Goal: Task Accomplishment & Management: Manage account settings

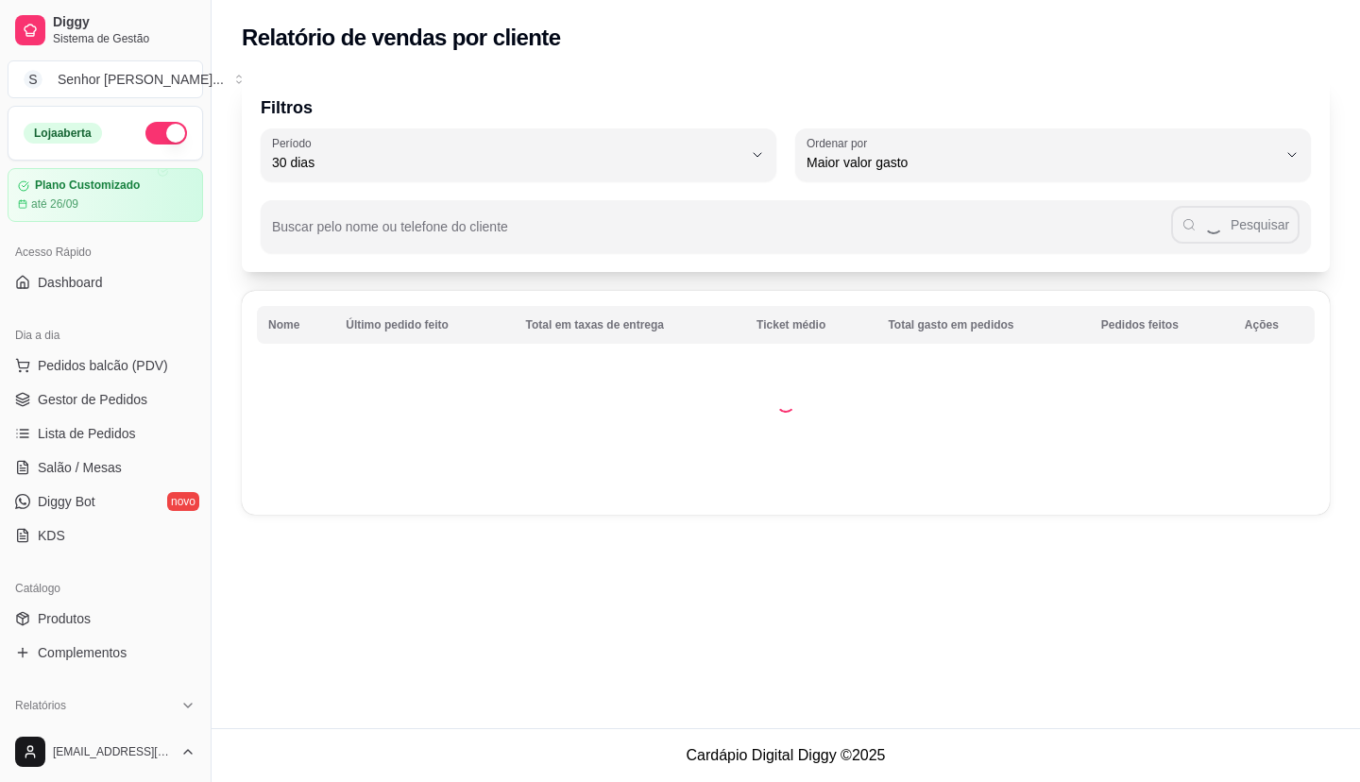
select select "30"
select select "HIGHEST_TOTAL_SPENT_WITH_ORDERS"
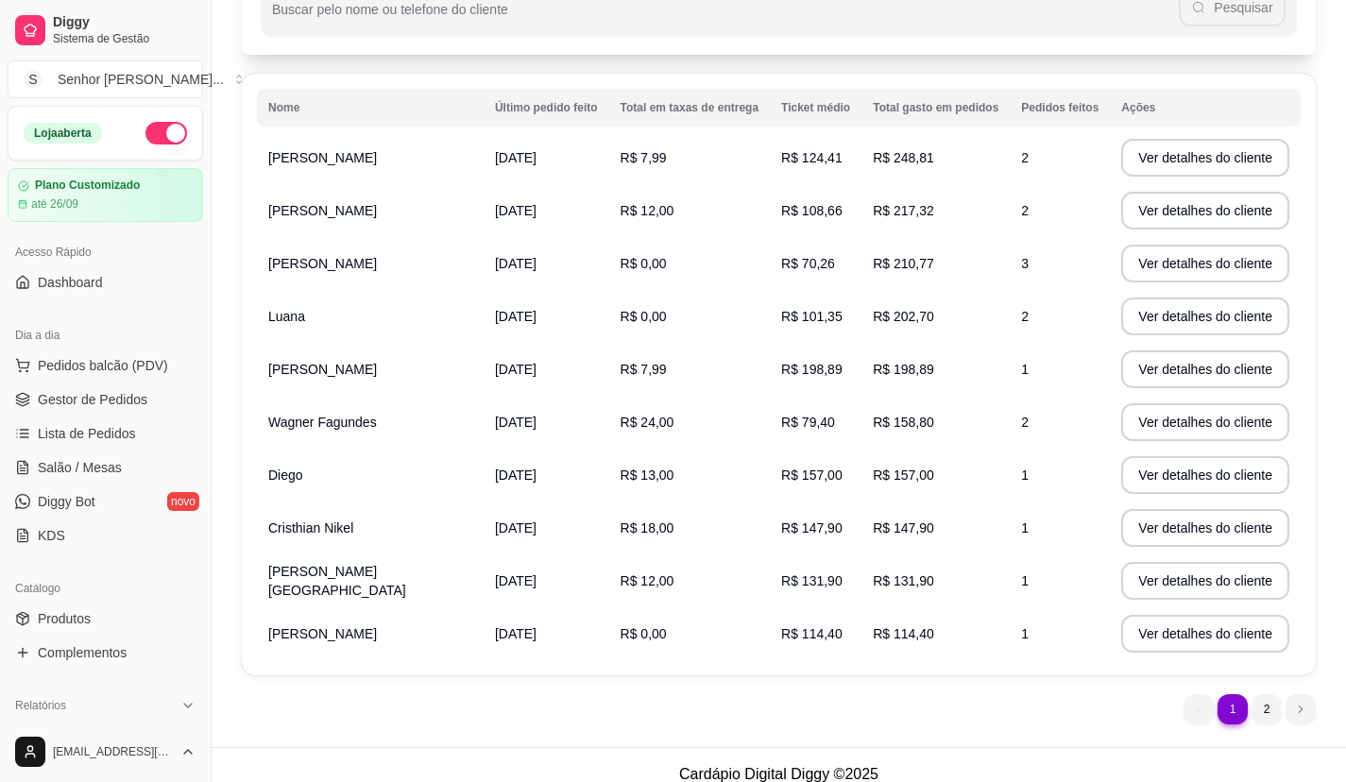
scroll to position [236, 0]
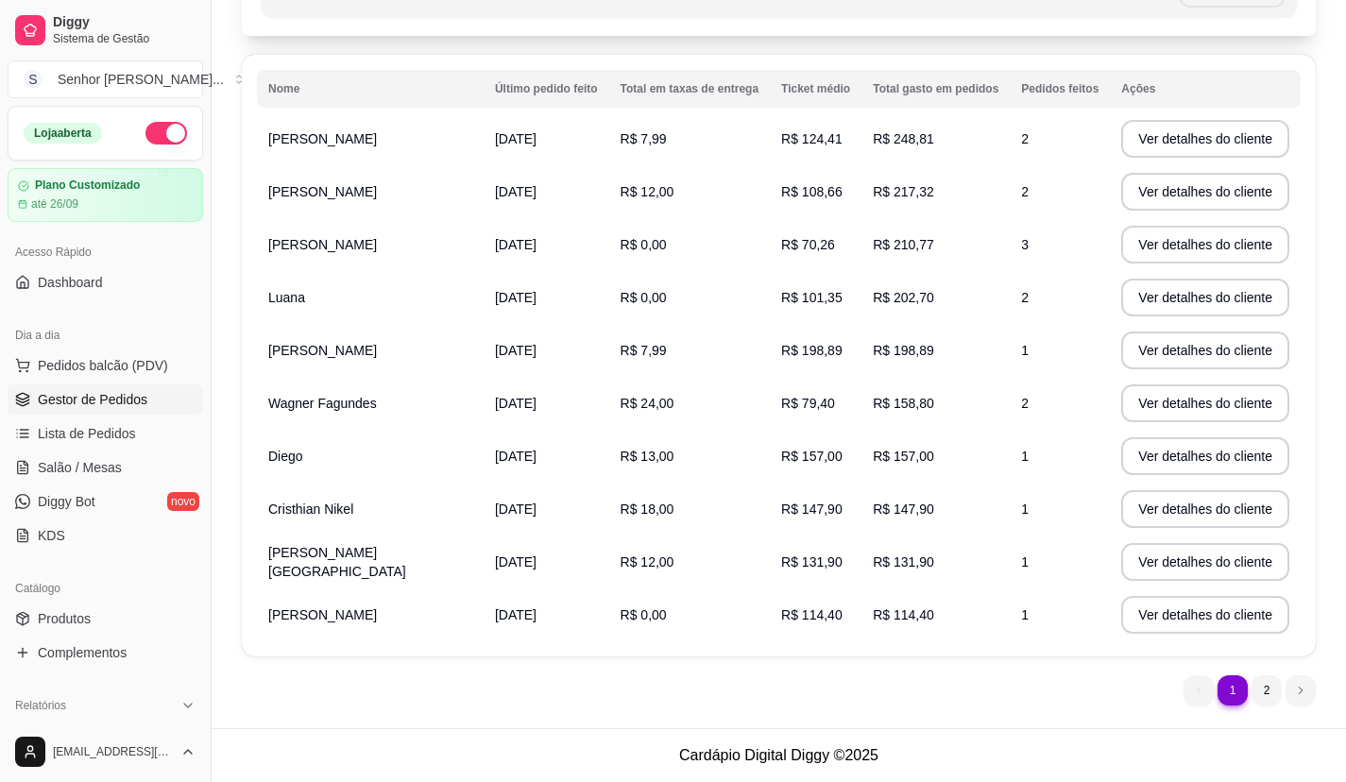
click at [116, 395] on span "Gestor de Pedidos" at bounding box center [93, 399] width 110 height 19
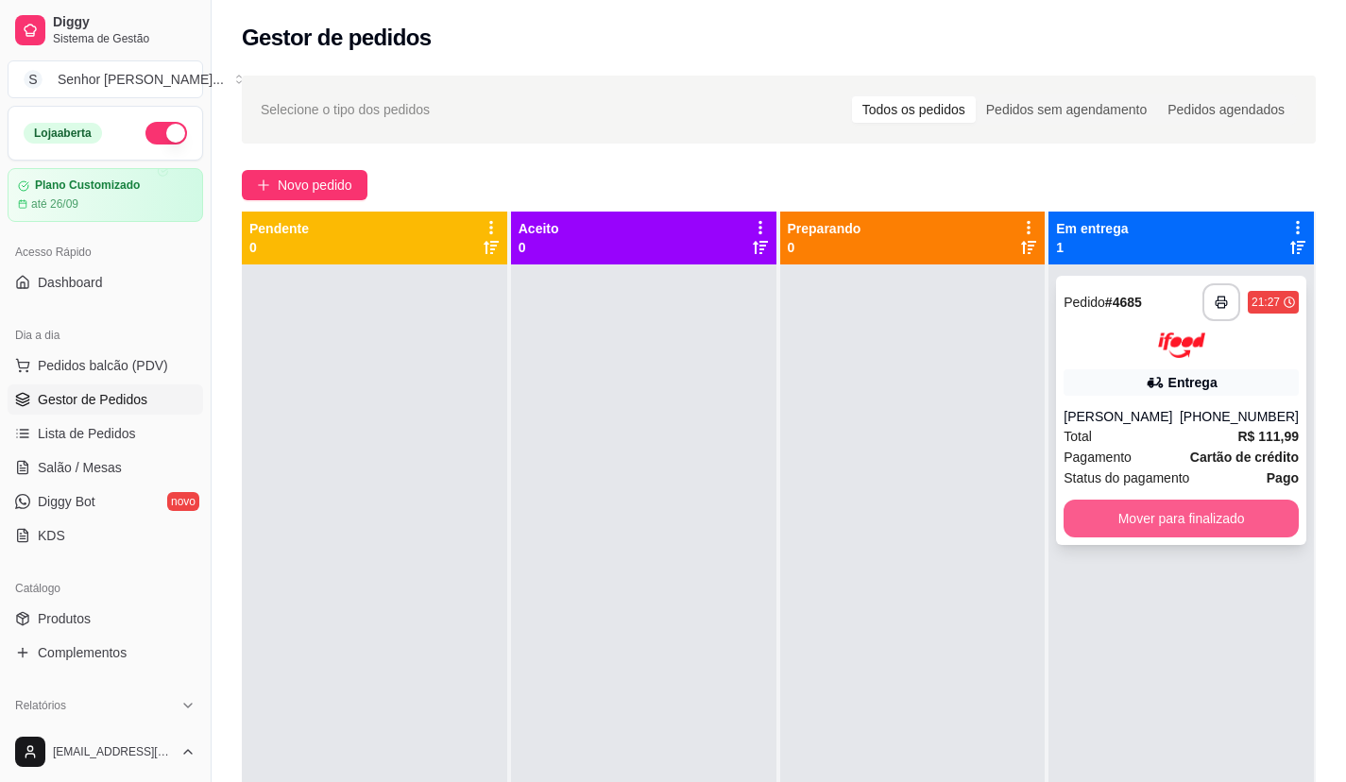
click at [1178, 510] on button "Mover para finalizado" at bounding box center [1180, 519] width 235 height 38
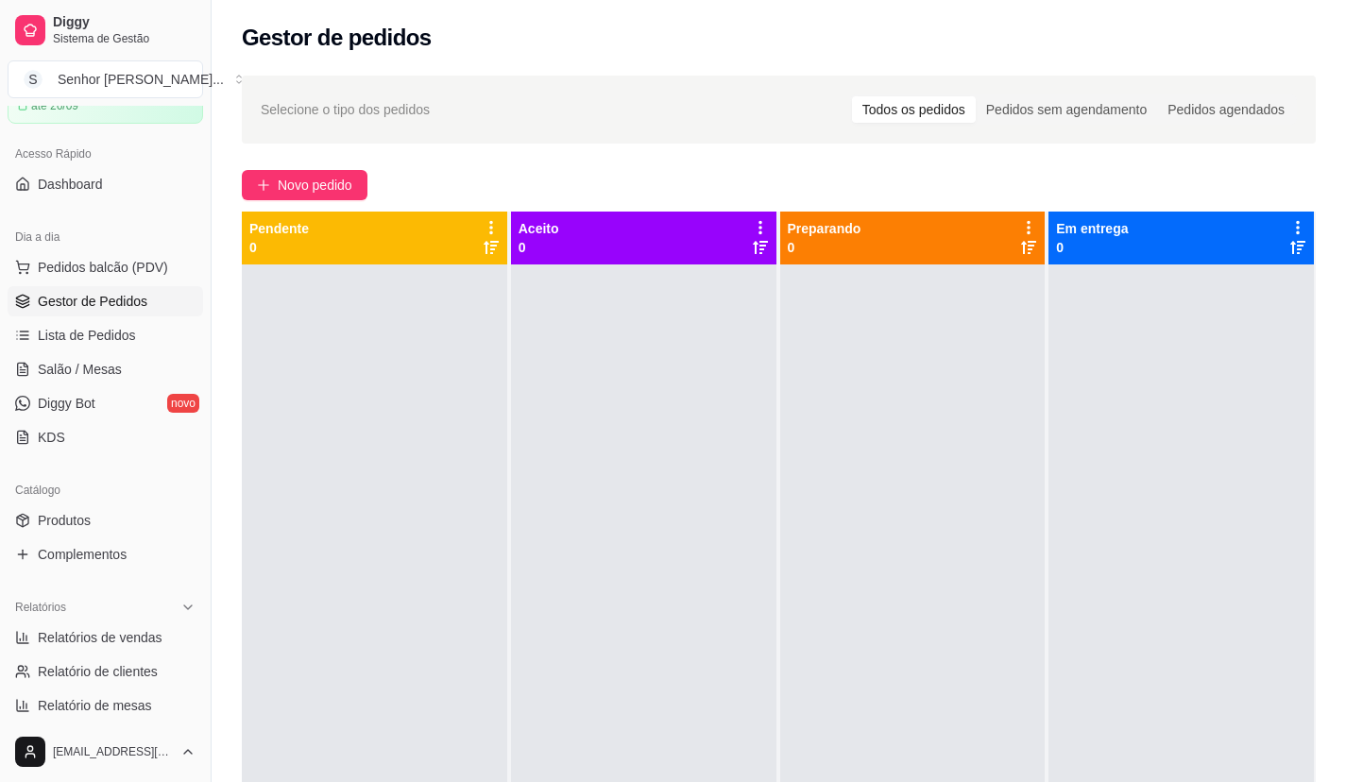
scroll to position [189, 0]
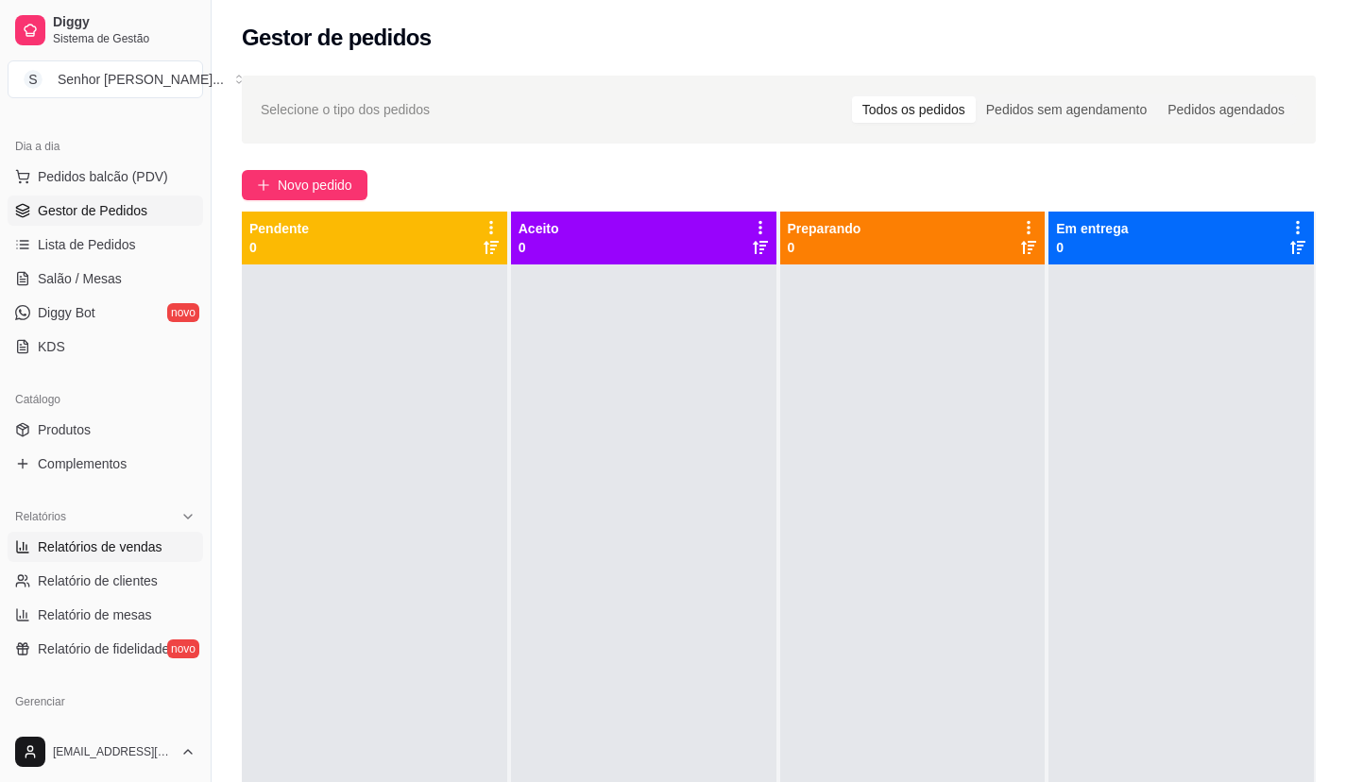
click at [138, 541] on span "Relatórios de vendas" at bounding box center [100, 546] width 125 height 19
select select "ALL"
select select "0"
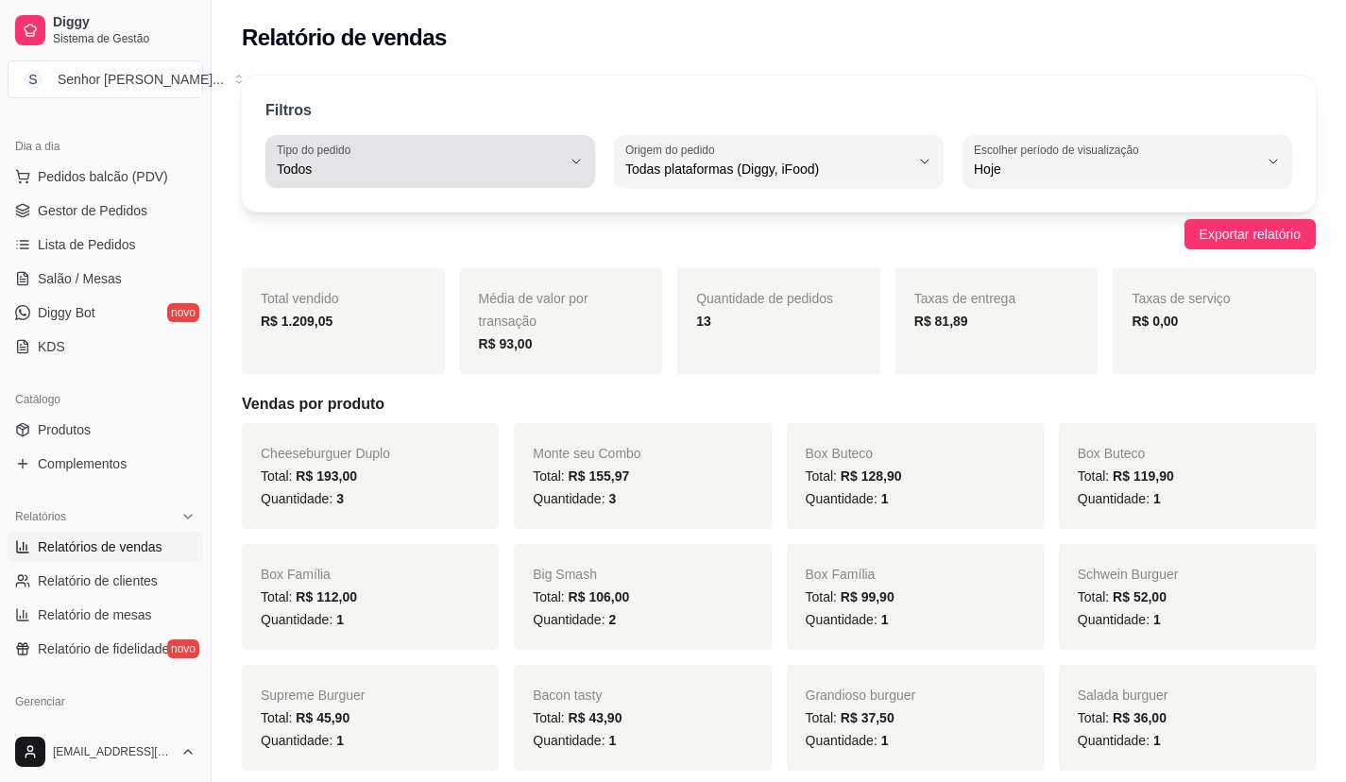
click at [500, 178] on span "Todos" at bounding box center [419, 169] width 284 height 19
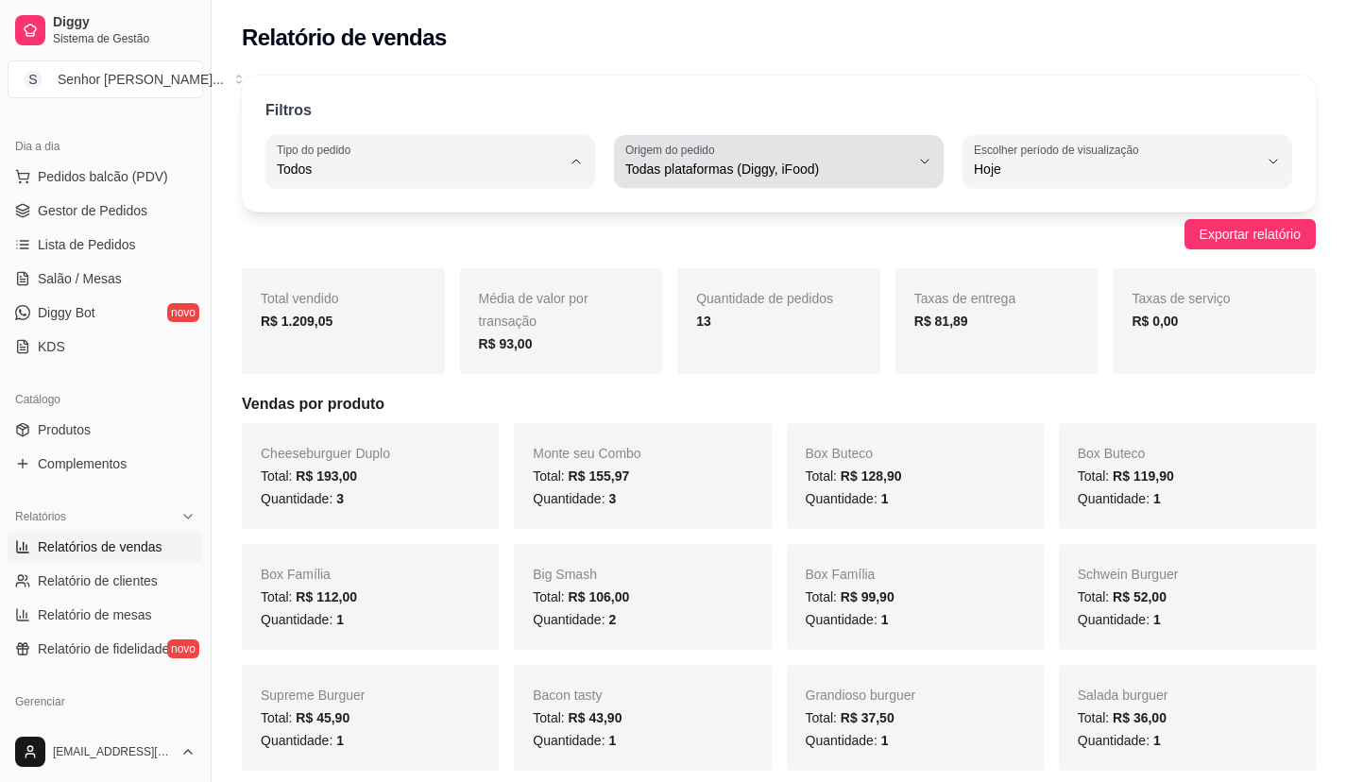
click at [765, 179] on div "Todas plataformas (Diggy, iFood)" at bounding box center [767, 162] width 284 height 38
click at [701, 254] on span "Diggy" at bounding box center [769, 245] width 269 height 18
type input "DIGGY"
select select "DIGGY"
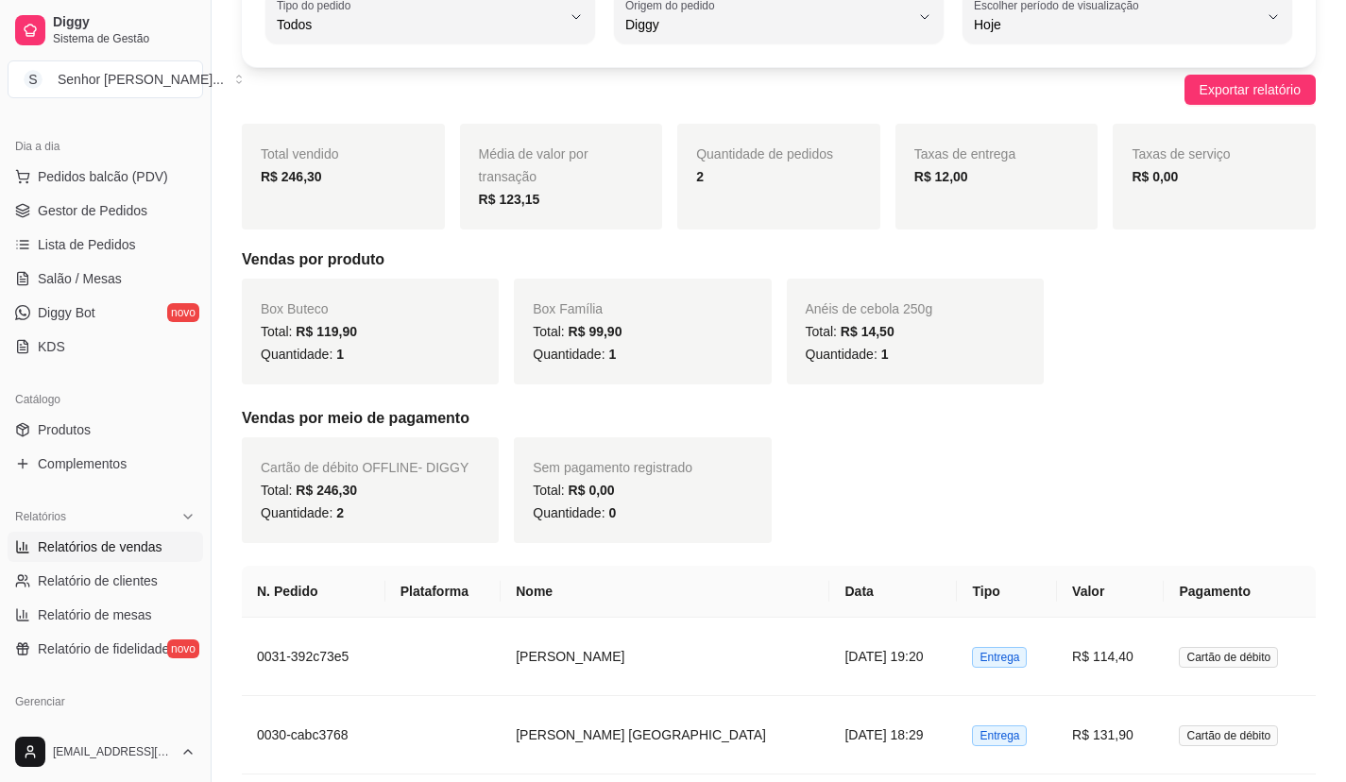
scroll to position [189, 0]
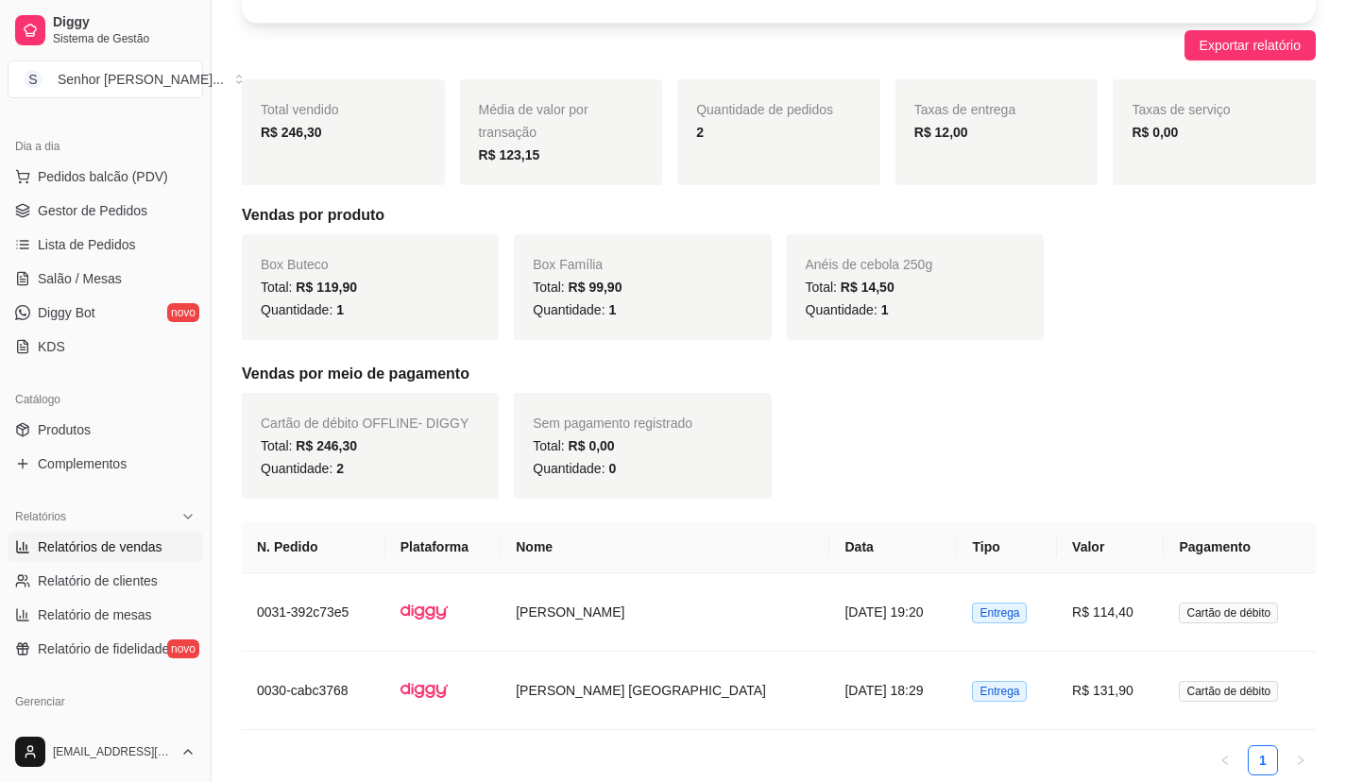
click at [295, 269] on span "Box Buteco" at bounding box center [295, 264] width 68 height 15
click at [351, 302] on div "Quantidade: 1" at bounding box center [370, 309] width 219 height 23
click at [280, 282] on span "Total: R$ 119,90" at bounding box center [309, 287] width 96 height 15
click at [280, 261] on span "Box Buteco" at bounding box center [295, 264] width 68 height 15
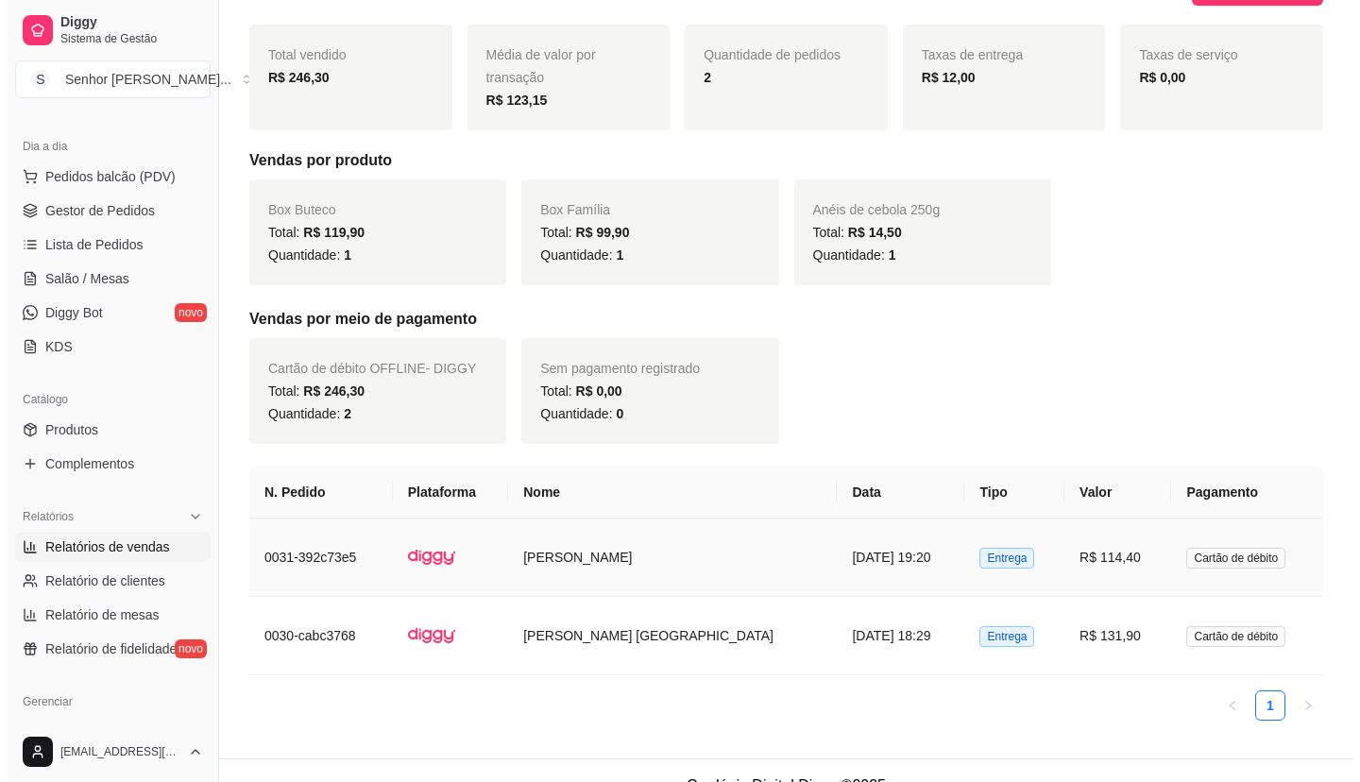
scroll to position [274, 0]
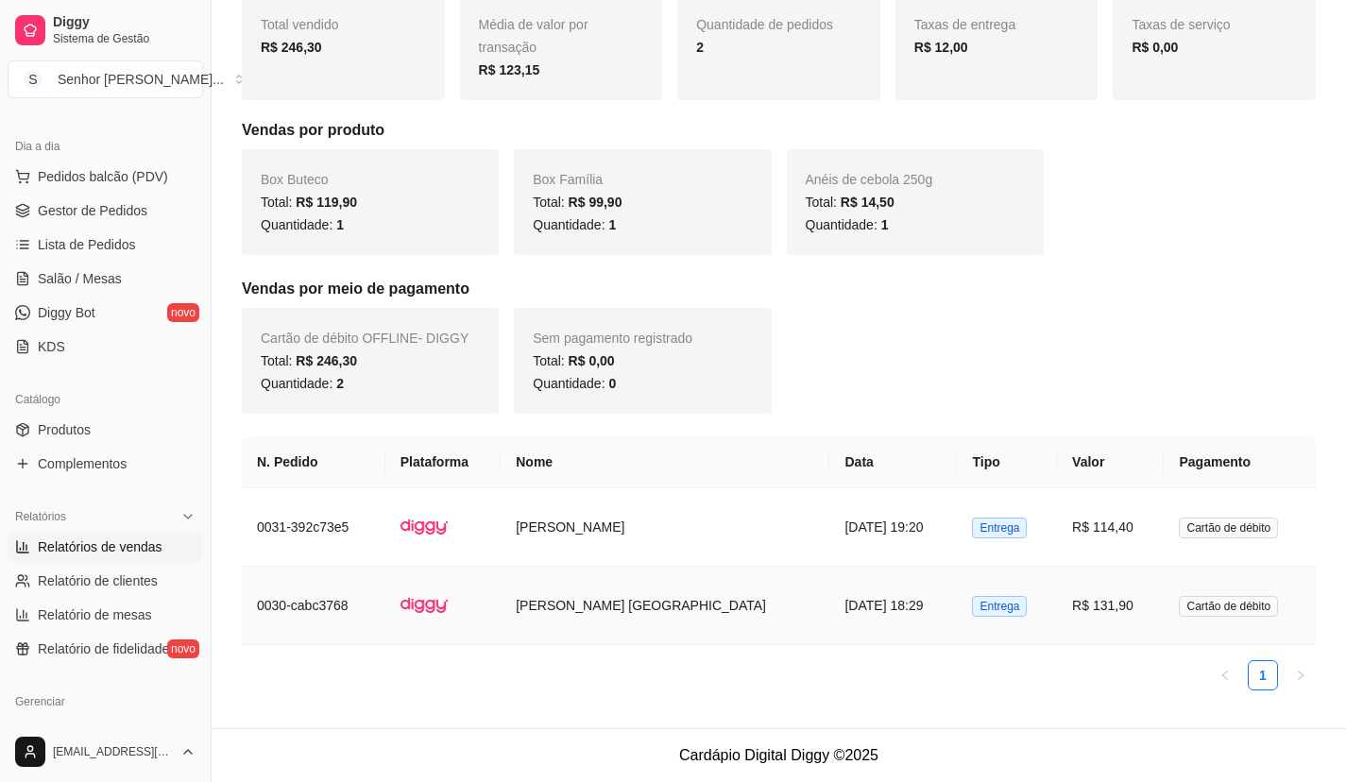
click at [448, 607] on img at bounding box center [423, 605] width 47 height 47
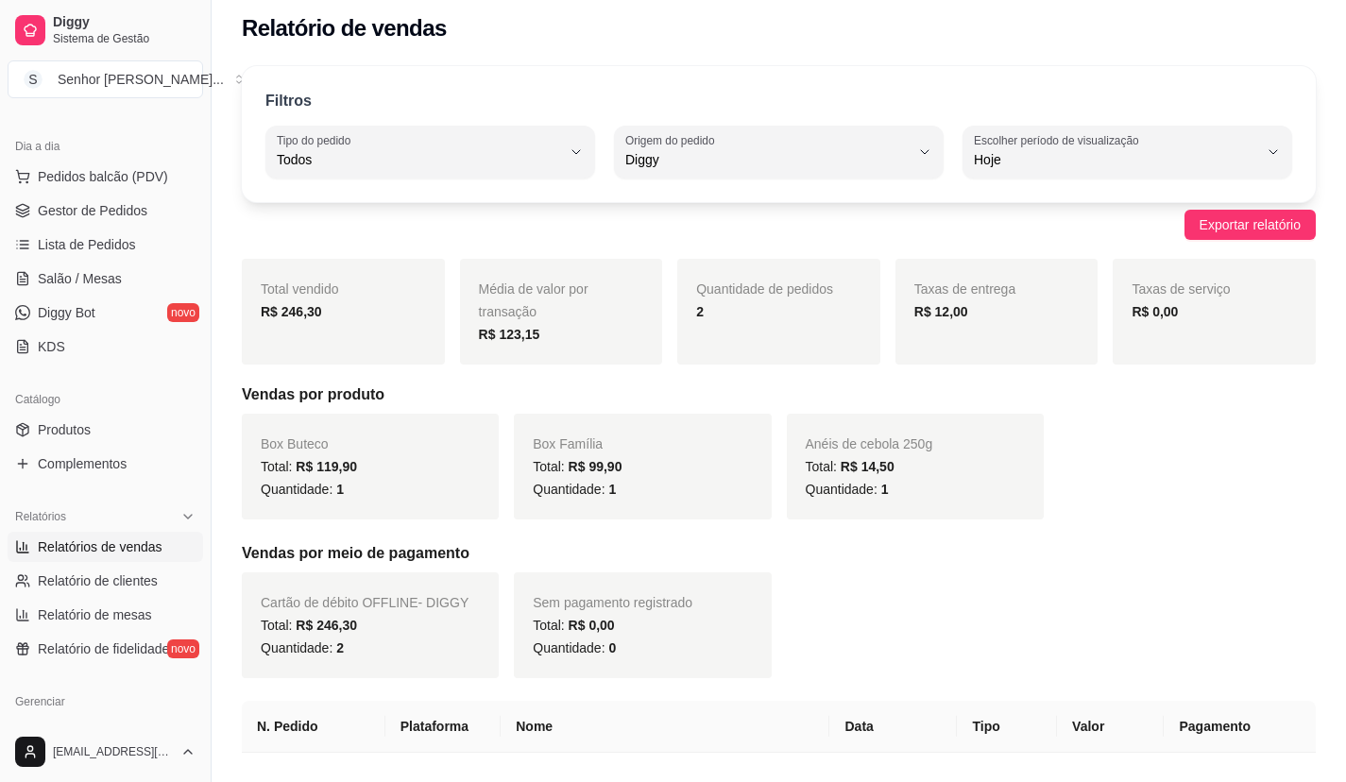
scroll to position [0, 0]
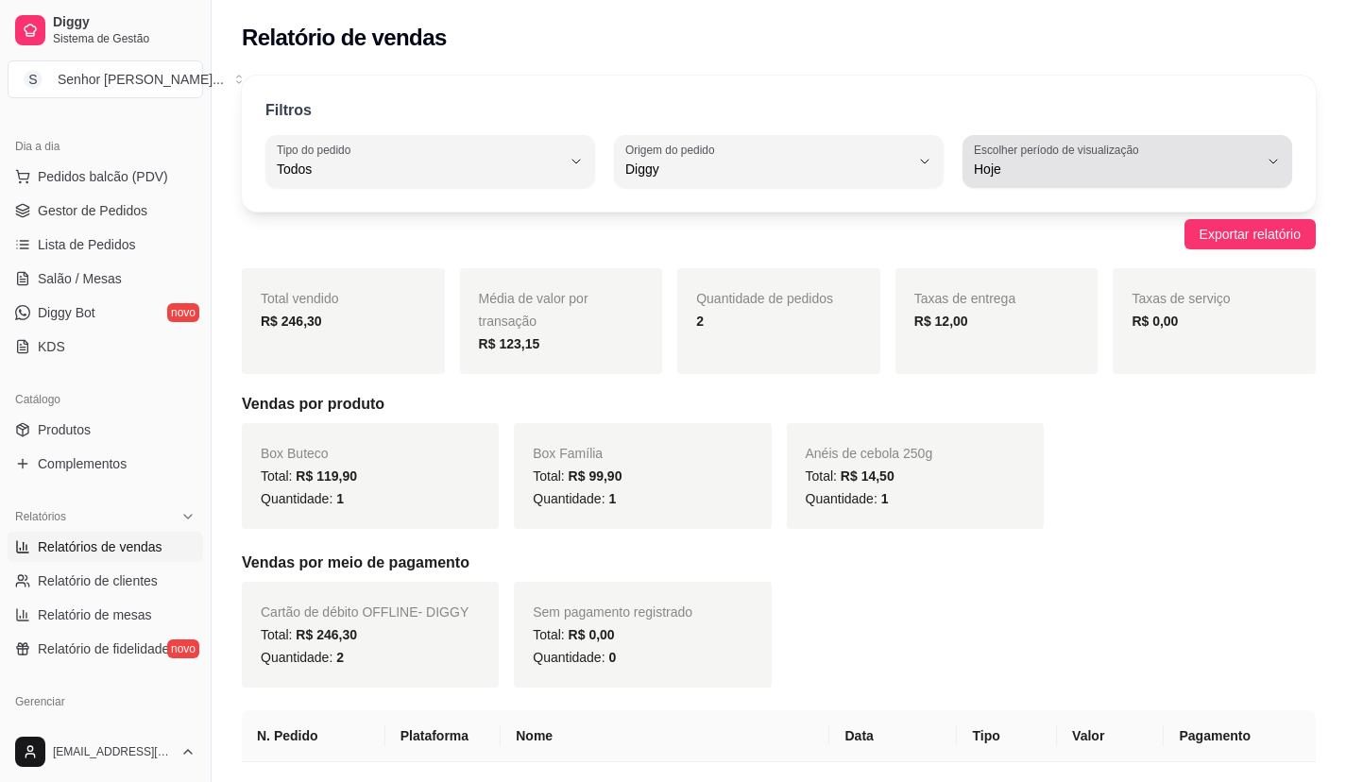
click at [1038, 182] on button "Escolher período de visualização Hoje" at bounding box center [1127, 161] width 330 height 53
click at [1025, 250] on span "Ontem" at bounding box center [1117, 245] width 269 height 18
type input "1"
select select "1"
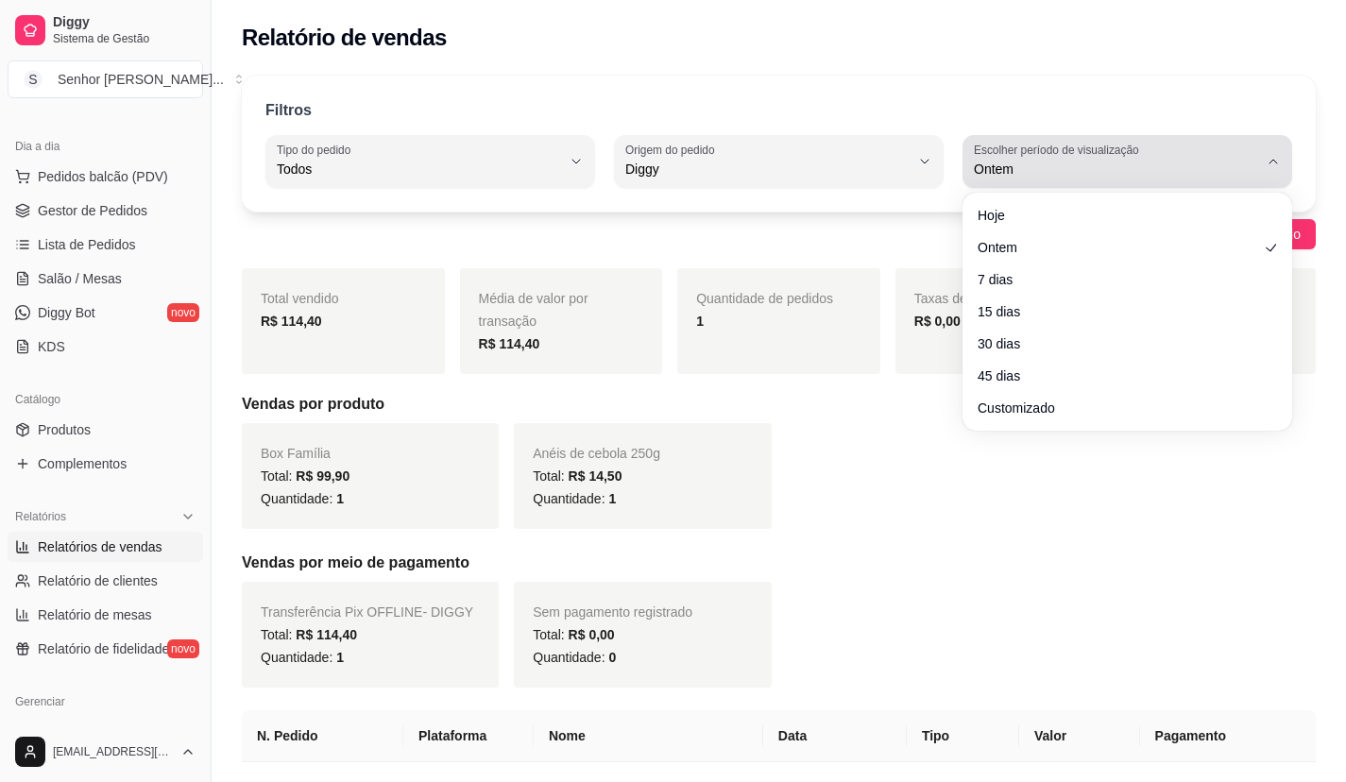
click at [1056, 161] on span "Ontem" at bounding box center [1116, 169] width 284 height 19
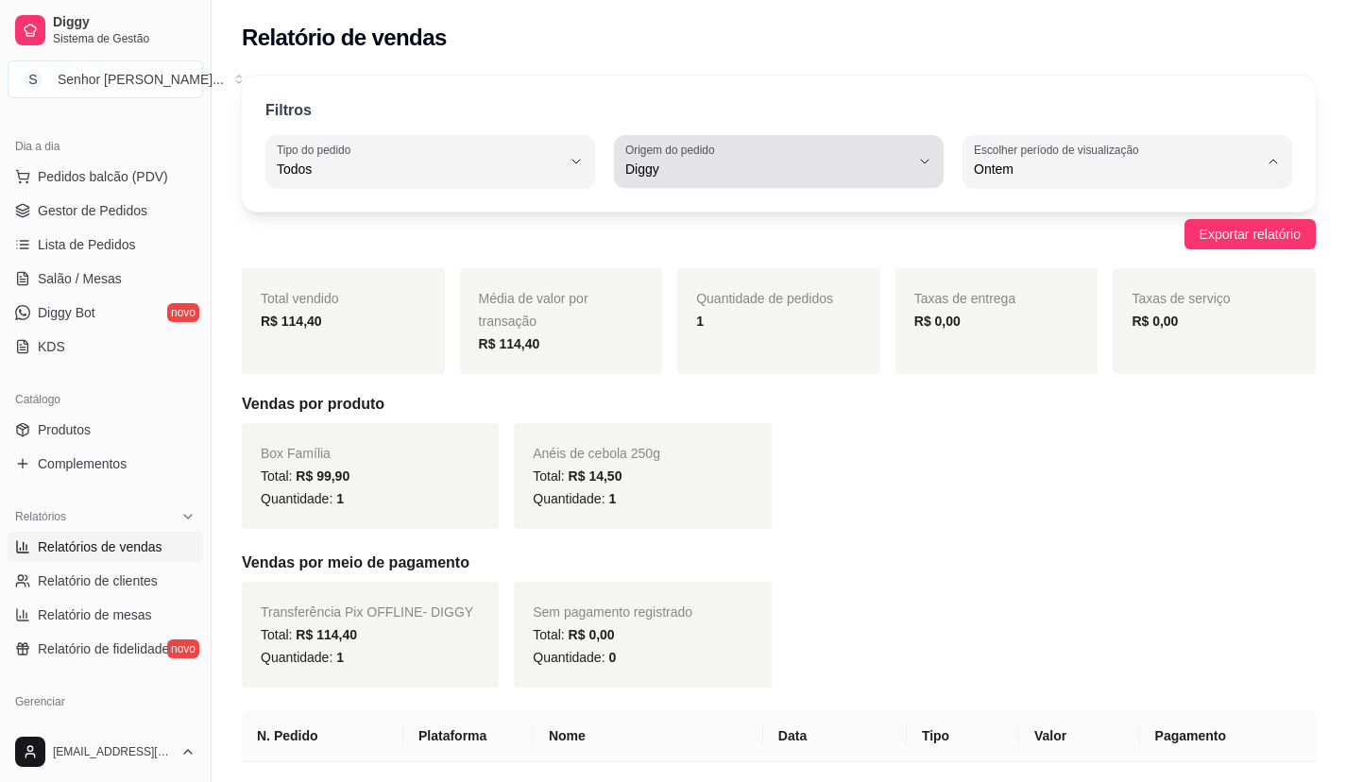
click at [854, 168] on span "Diggy" at bounding box center [767, 169] width 284 height 19
click at [833, 285] on span "iFood" at bounding box center [769, 276] width 269 height 18
type input "IFOOD"
select select "IFOOD"
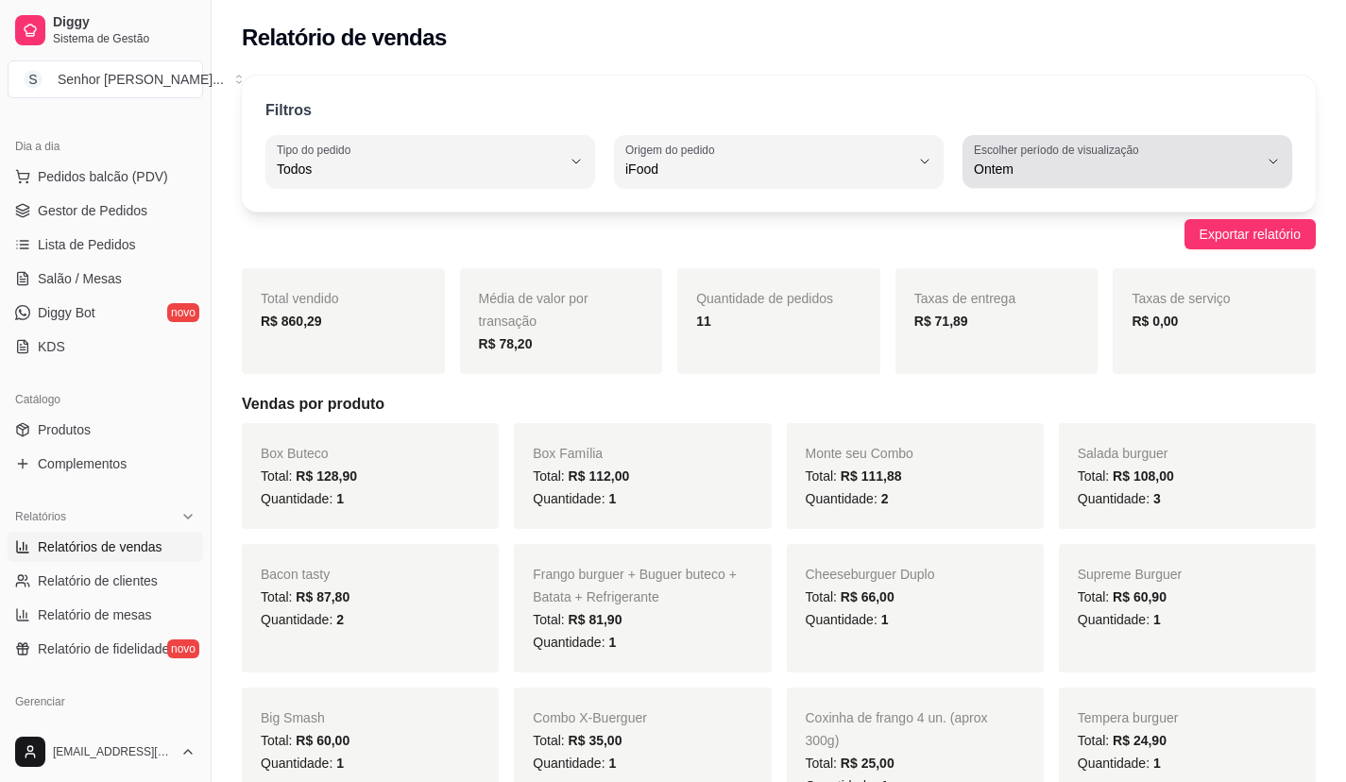
click at [1020, 167] on span "Ontem" at bounding box center [1116, 169] width 284 height 19
click at [1009, 218] on span "Hoje" at bounding box center [1117, 214] width 269 height 18
type input "0"
select select "0"
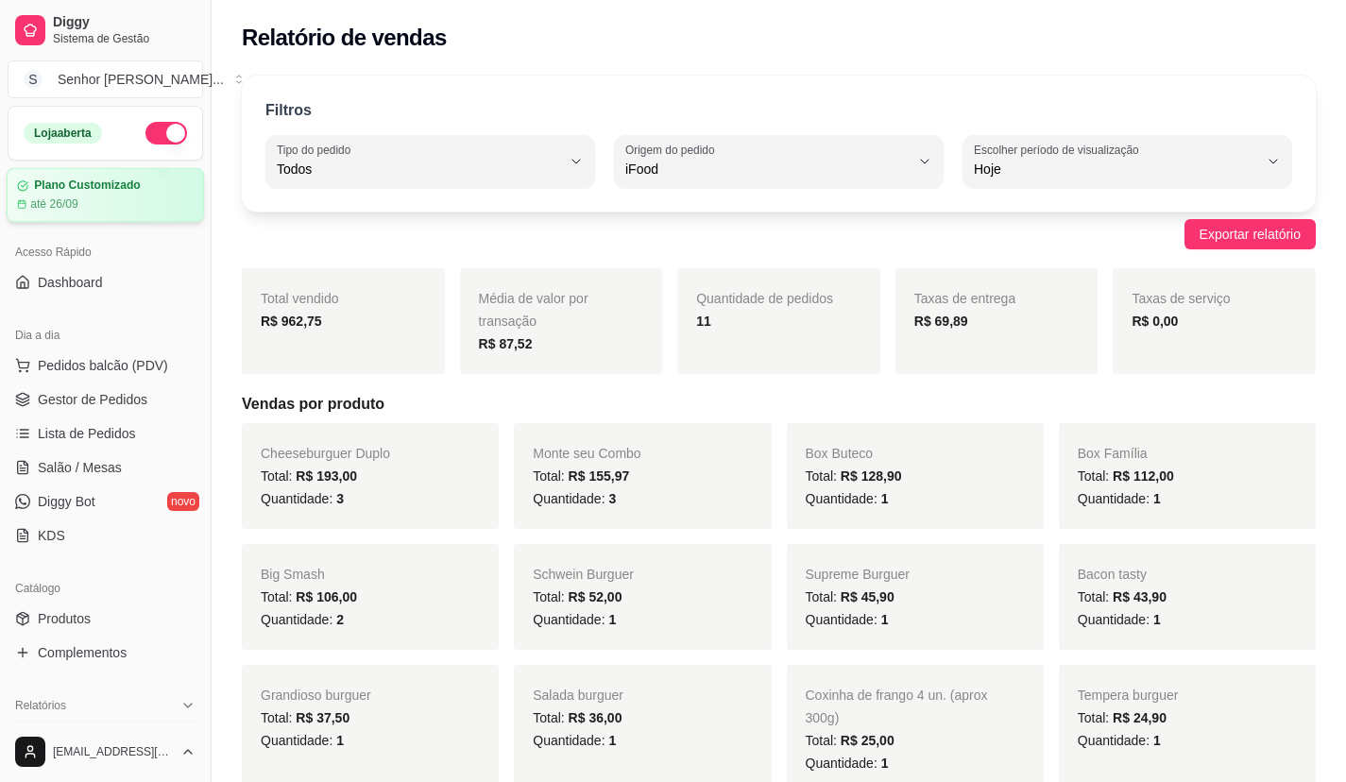
click at [92, 217] on div "Plano Customizado até 26/09" at bounding box center [105, 195] width 197 height 55
click at [103, 393] on span "Gestor de Pedidos" at bounding box center [93, 399] width 110 height 19
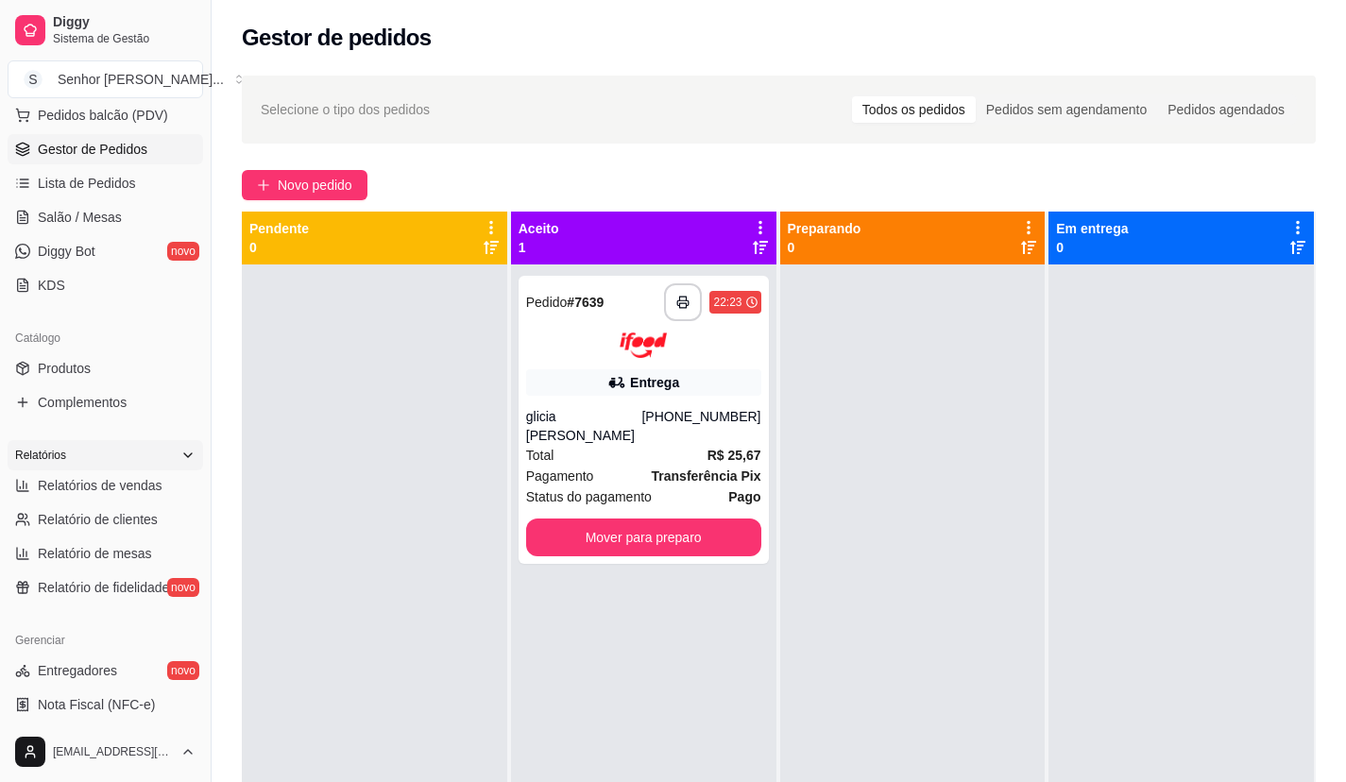
scroll to position [283, 0]
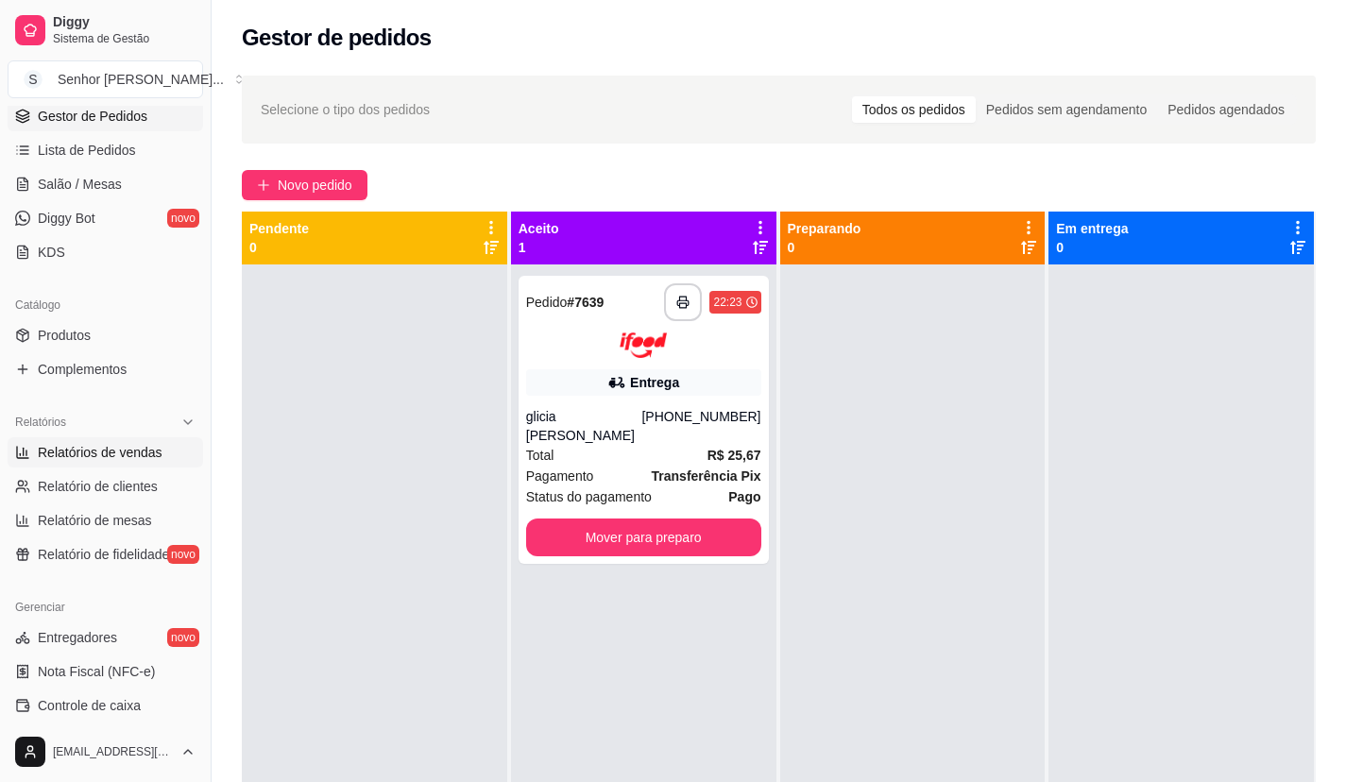
click at [103, 453] on span "Relatórios de vendas" at bounding box center [100, 452] width 125 height 19
select select "ALL"
select select "0"
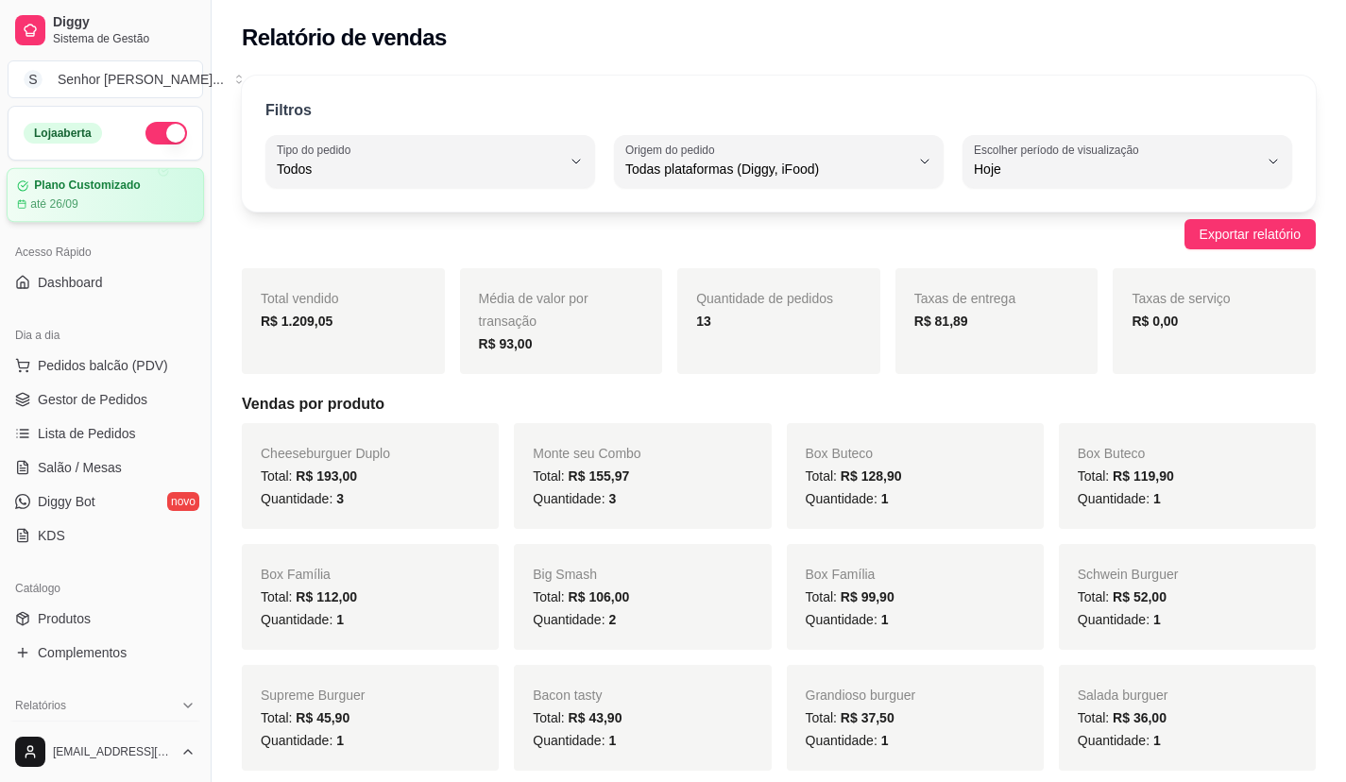
click at [74, 198] on article "até 26/09" at bounding box center [54, 203] width 48 height 15
click at [77, 410] on link "Gestor de Pedidos" at bounding box center [105, 399] width 195 height 30
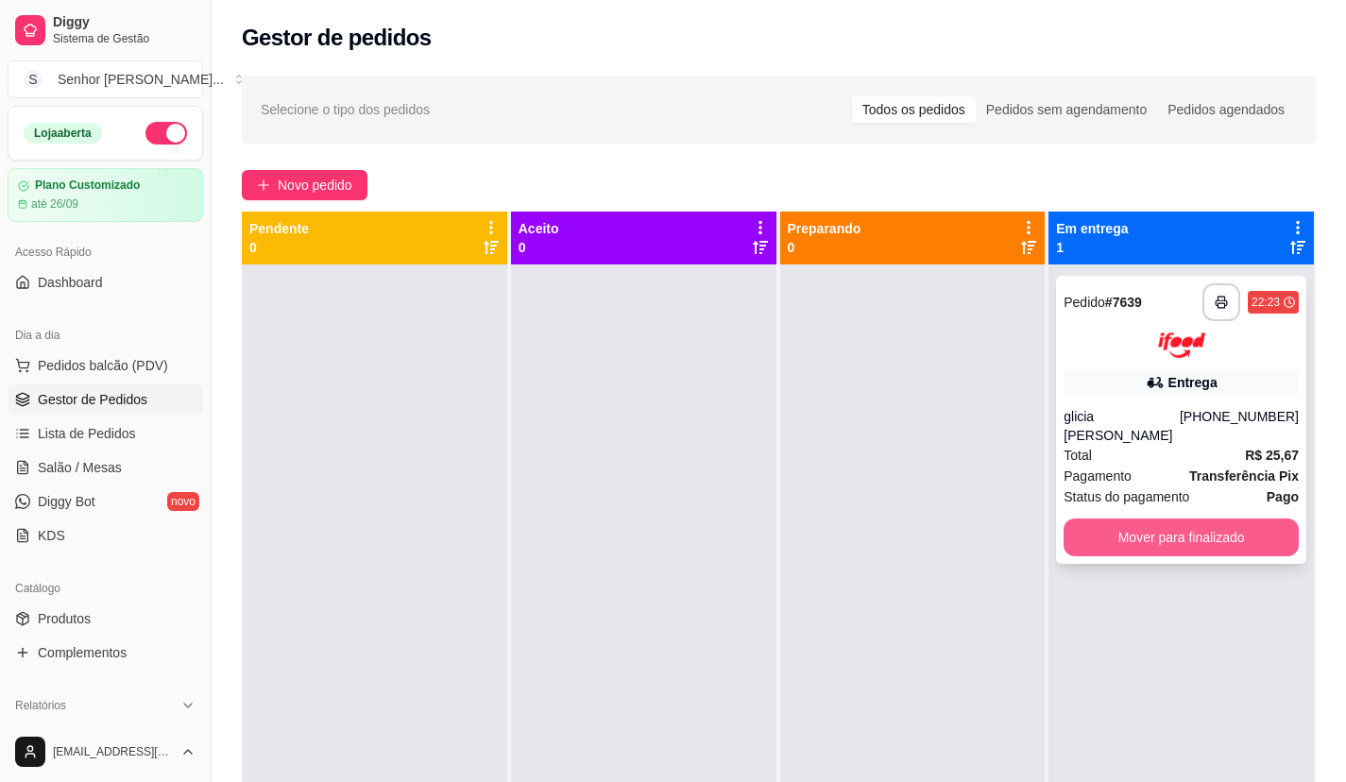
click at [1187, 532] on button "Mover para finalizado" at bounding box center [1180, 537] width 235 height 38
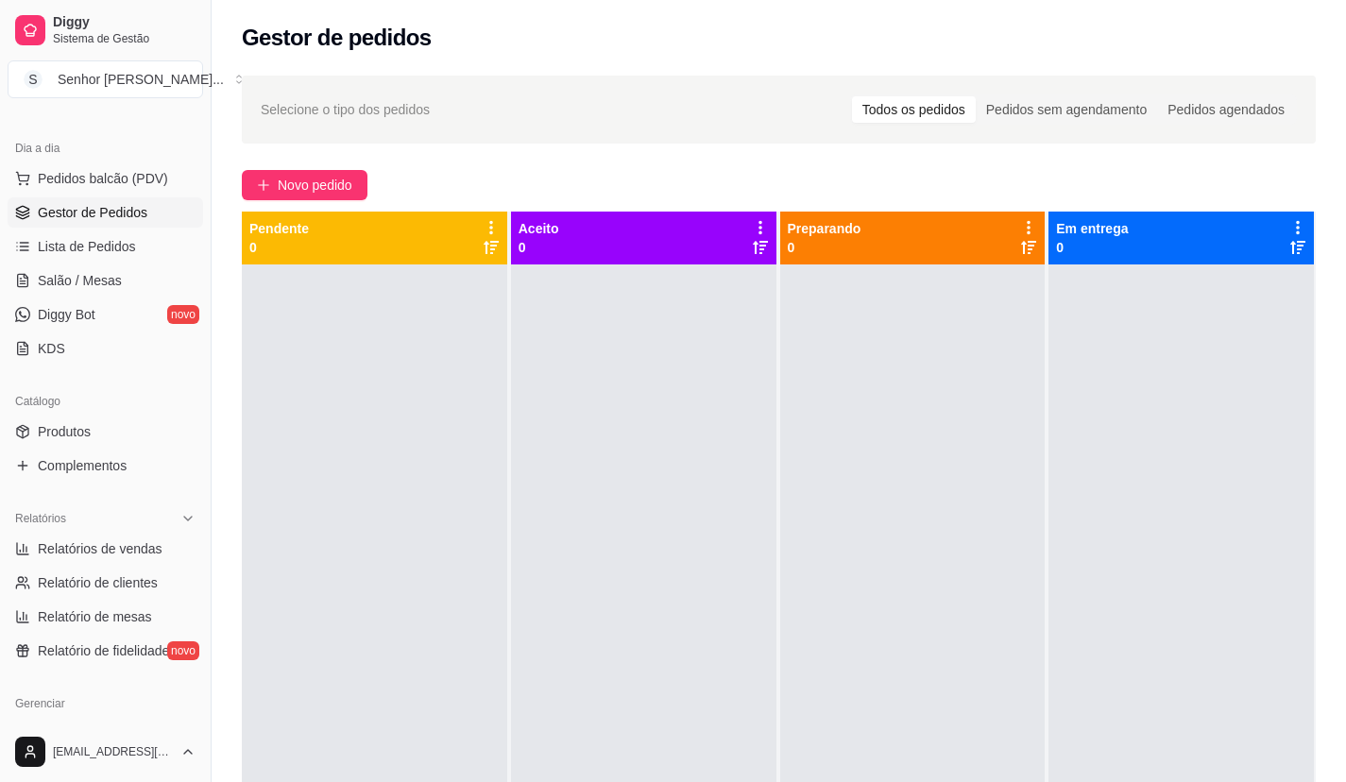
scroll to position [189, 0]
click at [123, 546] on span "Relatórios de vendas" at bounding box center [100, 546] width 125 height 19
select select "ALL"
select select "0"
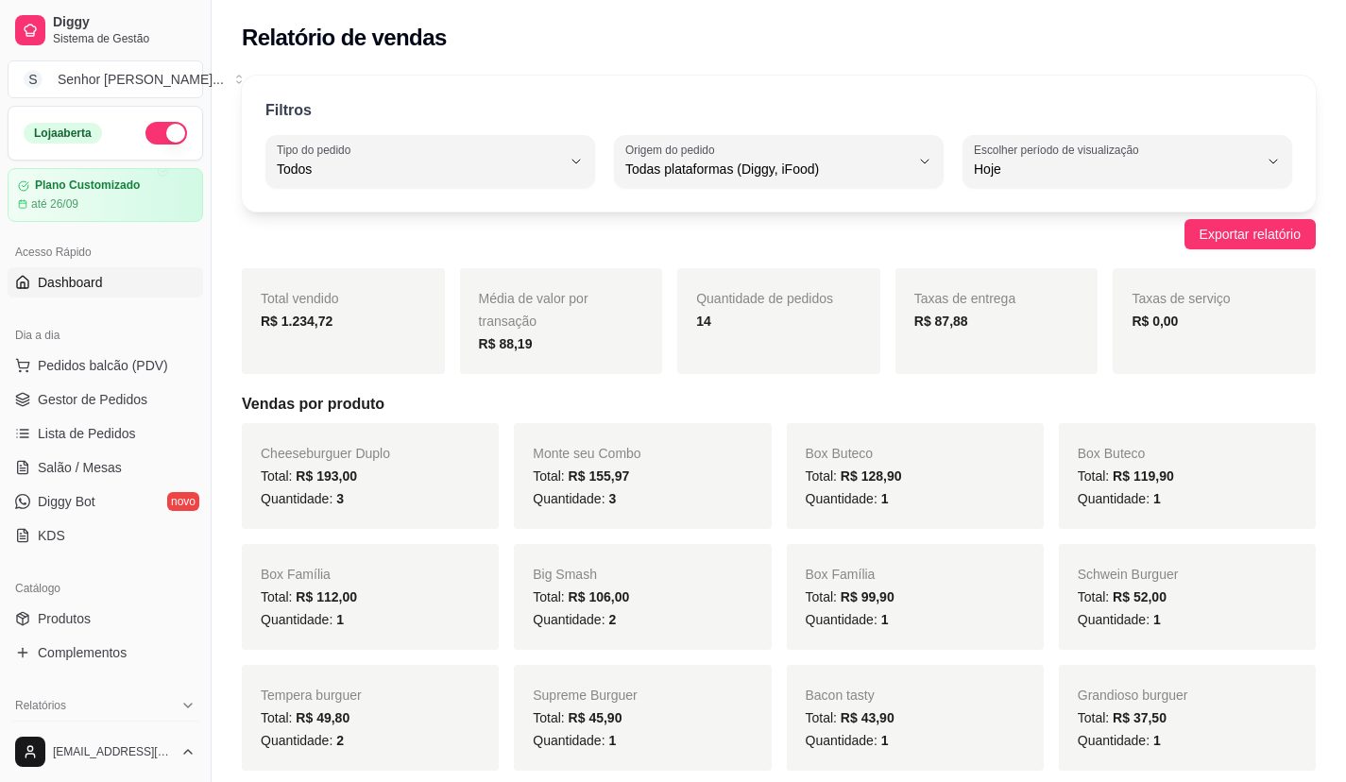
click at [70, 279] on span "Dashboard" at bounding box center [70, 282] width 65 height 19
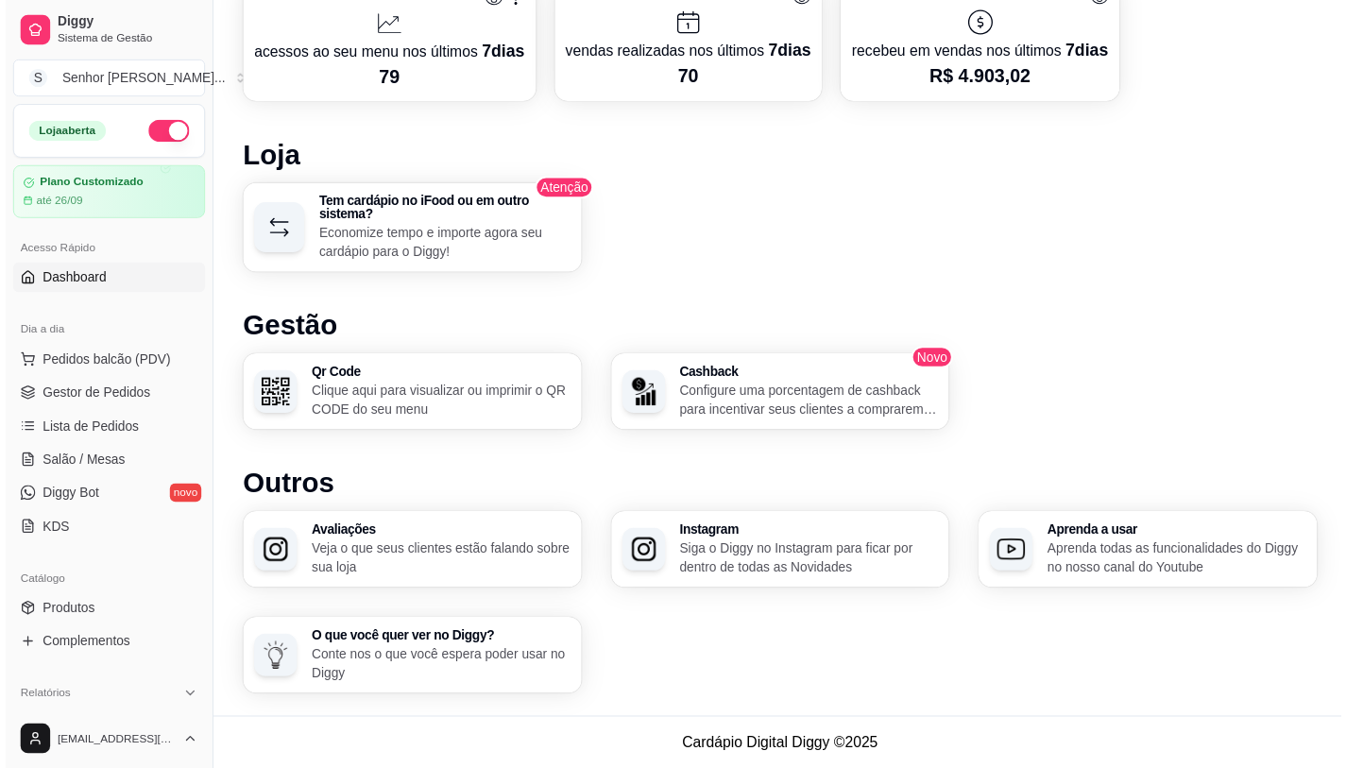
scroll to position [913, 0]
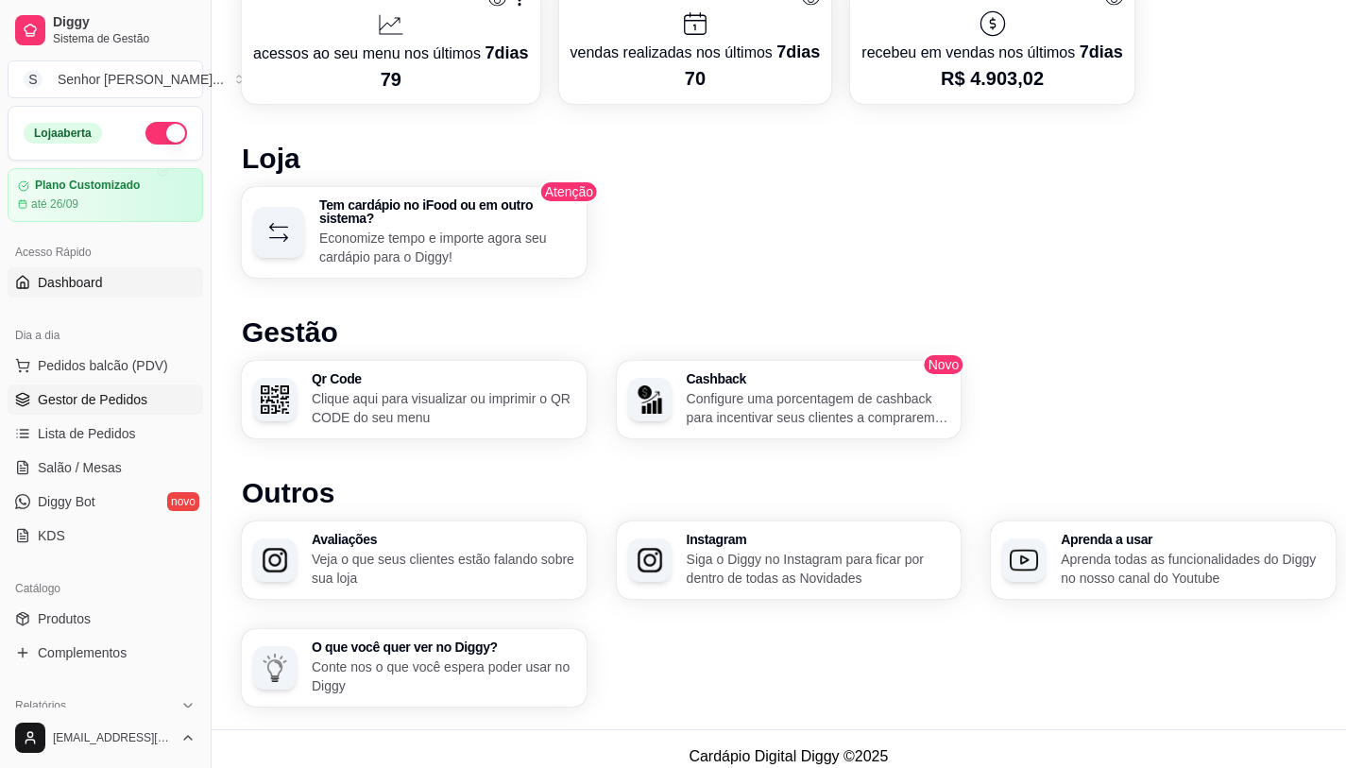
click at [141, 410] on link "Gestor de Pedidos" at bounding box center [105, 399] width 195 height 30
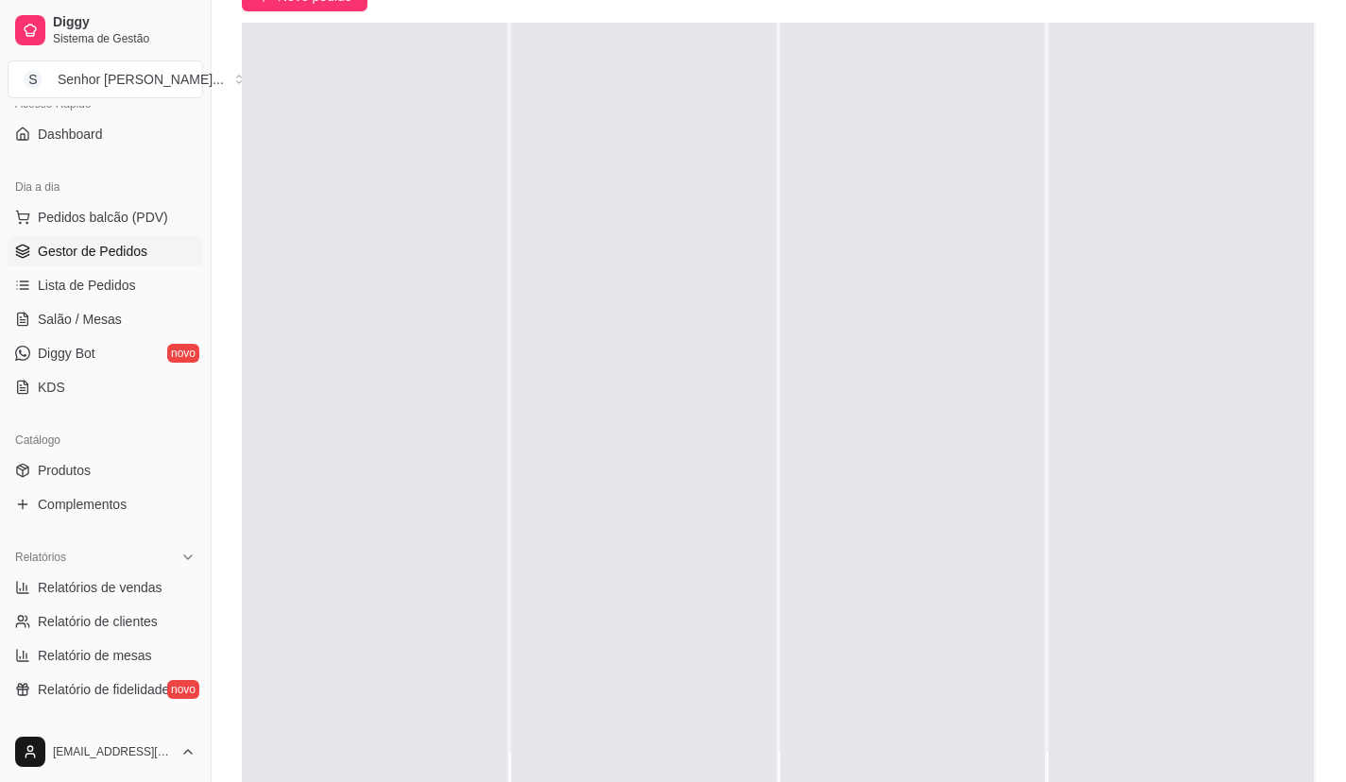
scroll to position [189, 0]
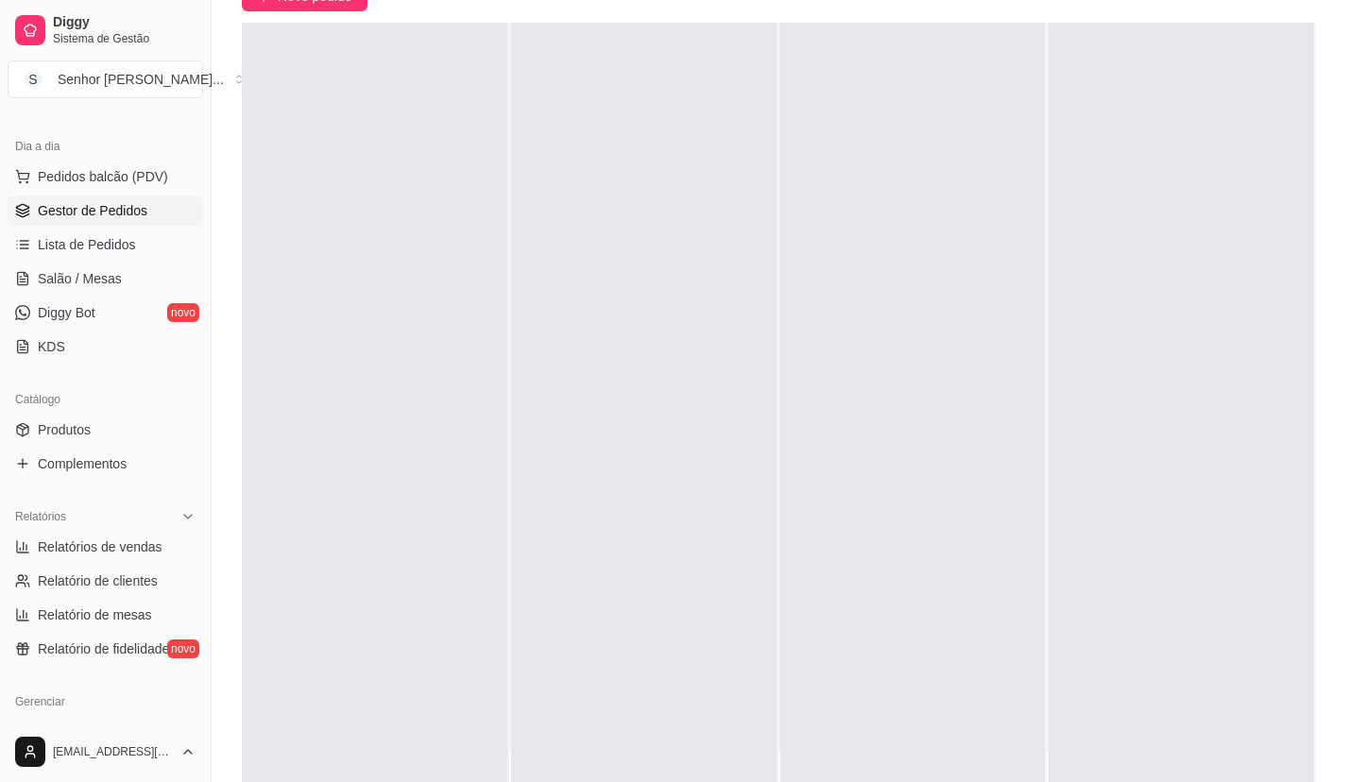
click at [155, 554] on span "Relatórios de vendas" at bounding box center [100, 546] width 125 height 19
select select "ALL"
select select "0"
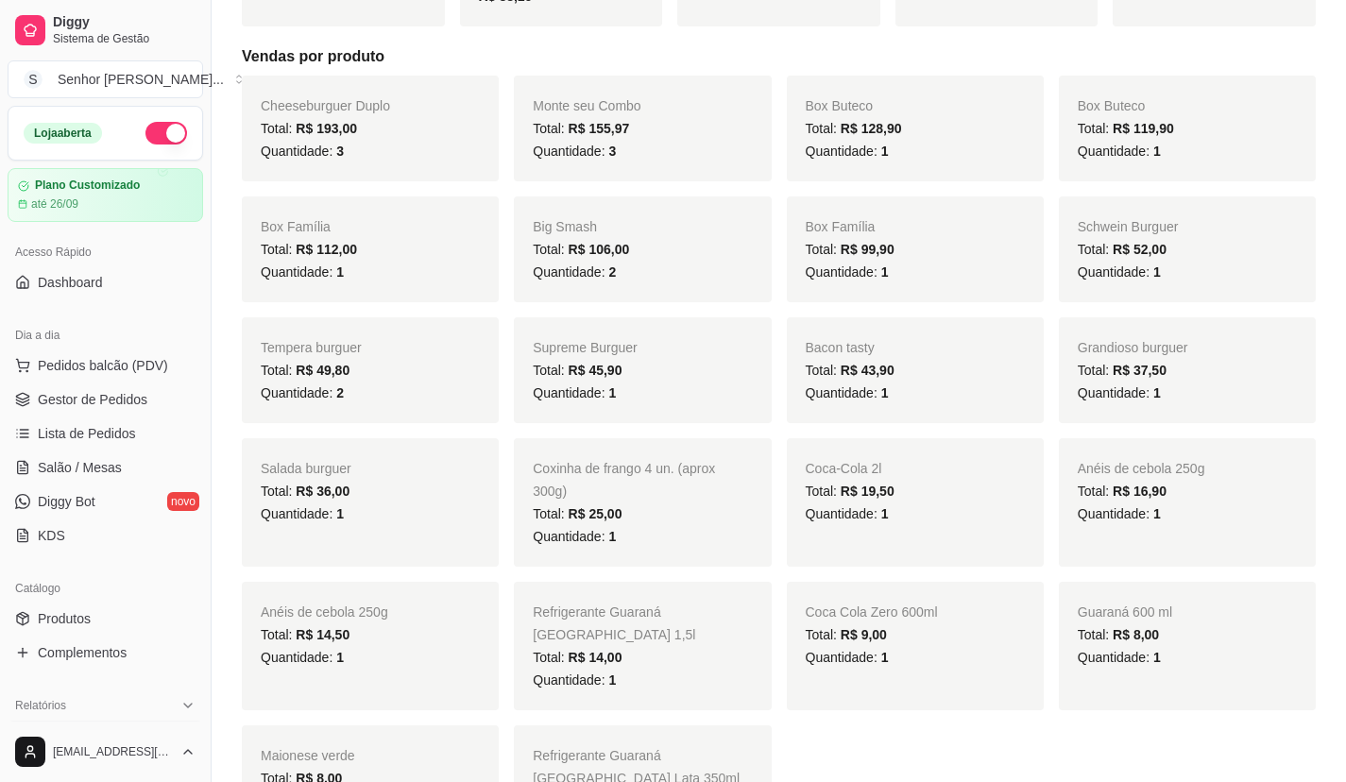
scroll to position [378, 0]
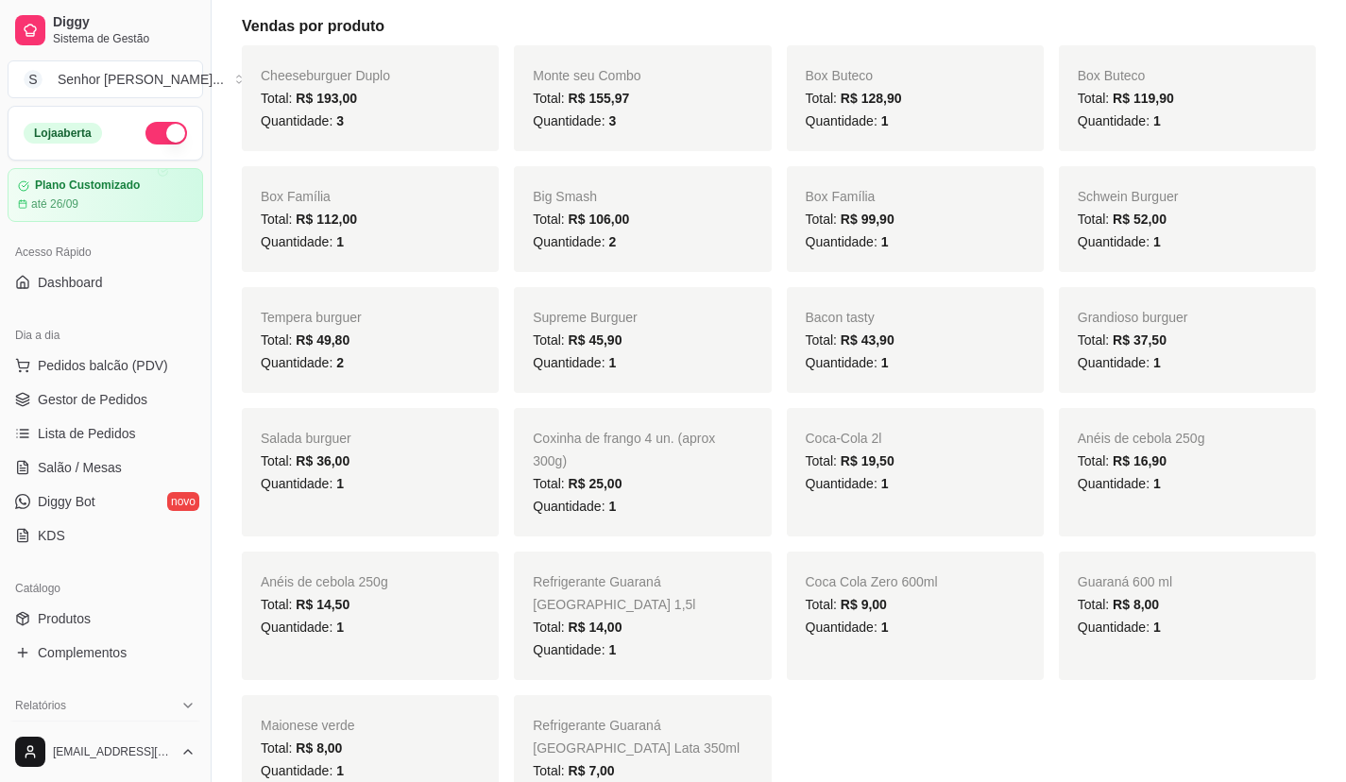
click at [145, 141] on button "button" at bounding box center [166, 133] width 42 height 23
